Goal: Transaction & Acquisition: Book appointment/travel/reservation

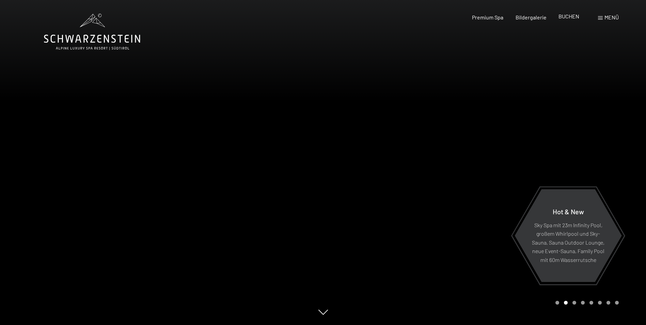
click at [577, 16] on span "BUCHEN" at bounding box center [568, 16] width 21 height 6
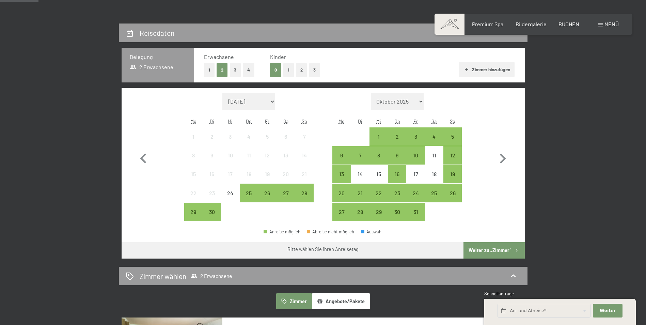
scroll to position [136, 0]
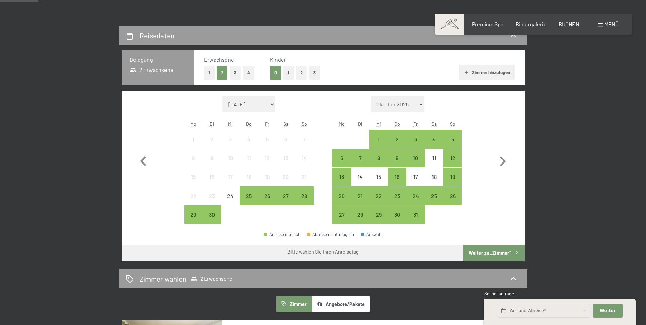
click at [289, 74] on button "1" at bounding box center [288, 73] width 11 height 14
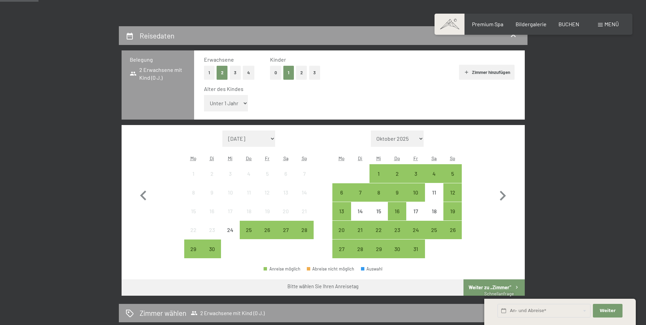
click at [239, 103] on select "Unter 1 Jahr 1 Jahr 2 Jahre 3 Jahre 4 Jahre 5 Jahre 6 Jahre 7 Jahre 8 Jahre 9 J…" at bounding box center [226, 103] width 44 height 16
select select "12"
click at [204, 95] on select "Unter 1 Jahr 1 Jahr 2 Jahre 3 Jahre 4 Jahre 5 Jahre 6 Jahre 7 Jahre 8 Jahre 9 J…" at bounding box center [226, 103] width 44 height 16
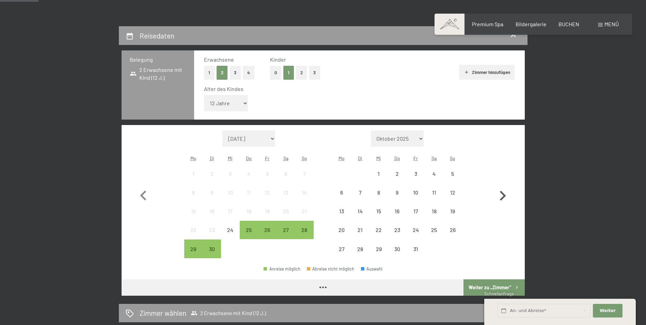
click at [496, 193] on icon "button" at bounding box center [503, 196] width 20 height 20
select select "[DATE]"
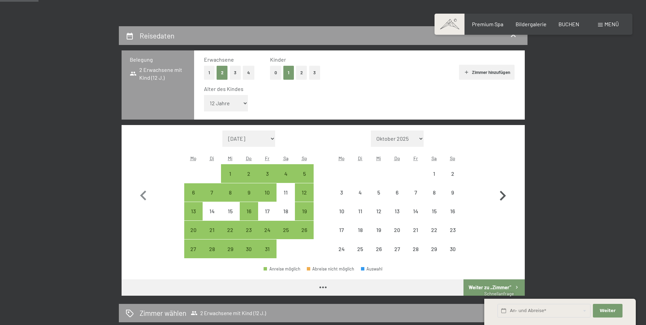
click at [496, 193] on icon "button" at bounding box center [503, 196] width 20 height 20
select select "[DATE]"
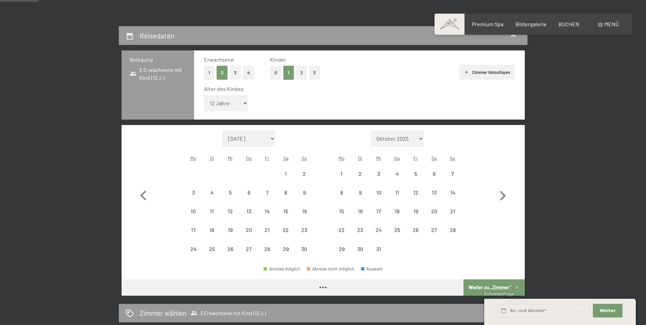
select select "[DATE]"
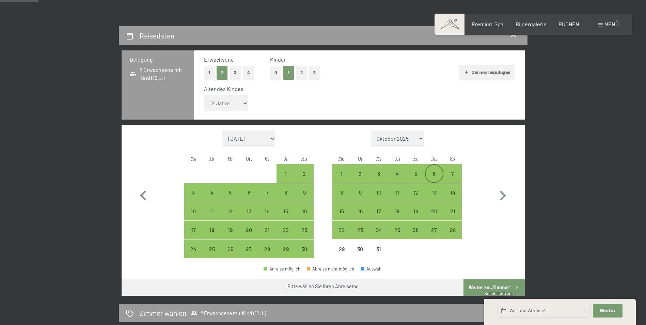
click at [428, 172] on div "6" at bounding box center [434, 179] width 17 height 17
select select "[DATE]"
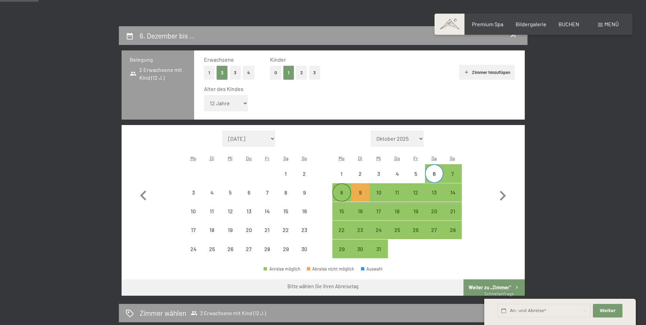
click at [341, 192] on div "8" at bounding box center [341, 198] width 17 height 17
select select "[DATE]"
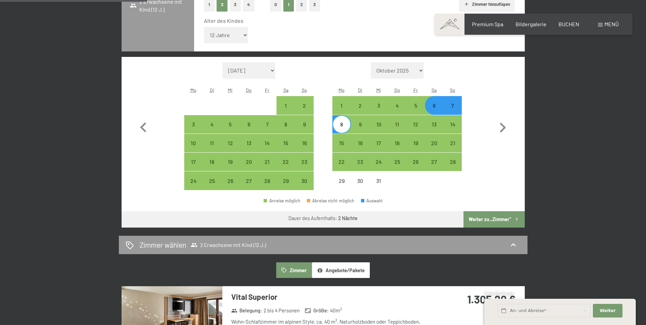
click at [501, 218] on button "Weiter zu „Zimmer“" at bounding box center [493, 219] width 61 height 16
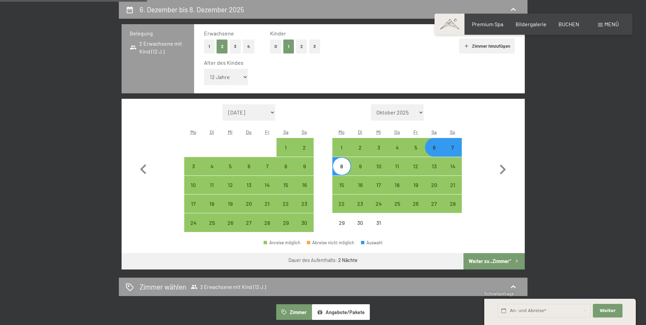
select select "[DATE]"
